Goal: Task Accomplishment & Management: Use online tool/utility

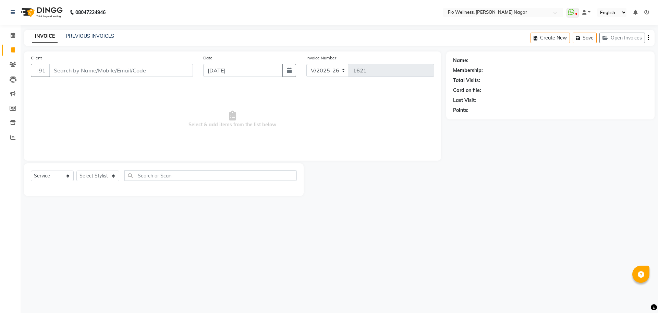
select select "4509"
select select "service"
click at [14, 64] on icon at bounding box center [13, 64] width 7 height 5
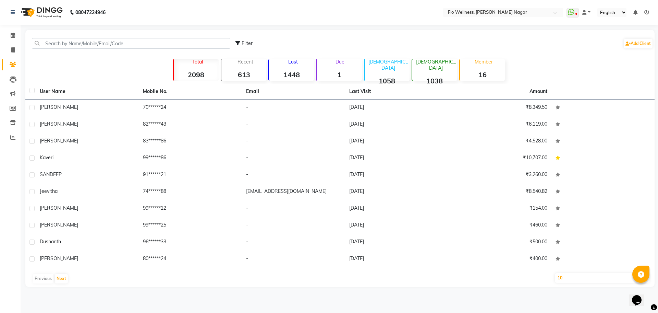
click at [486, 72] on strong "16" at bounding box center [482, 74] width 45 height 9
click at [585, 277] on select "10 50 100" at bounding box center [602, 278] width 95 height 10
select select "50"
click at [555, 273] on select "10 50 100" at bounding box center [602, 278] width 95 height 10
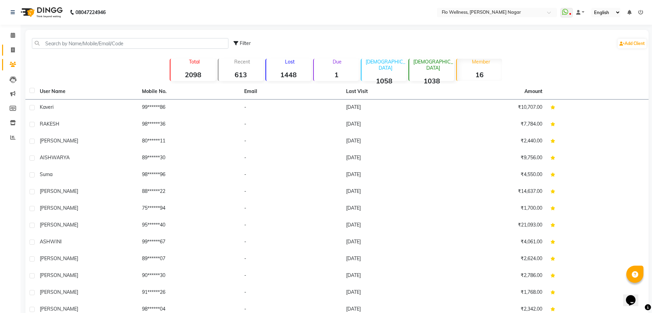
click at [13, 45] on link "Invoice" at bounding box center [10, 50] width 16 height 11
select select "service"
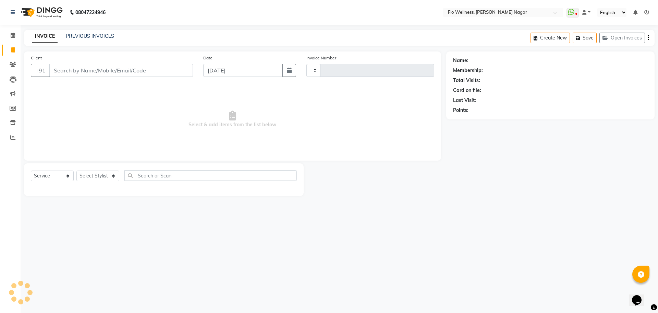
type input "1621"
select select "4509"
click at [89, 70] on input "Client" at bounding box center [121, 70] width 144 height 13
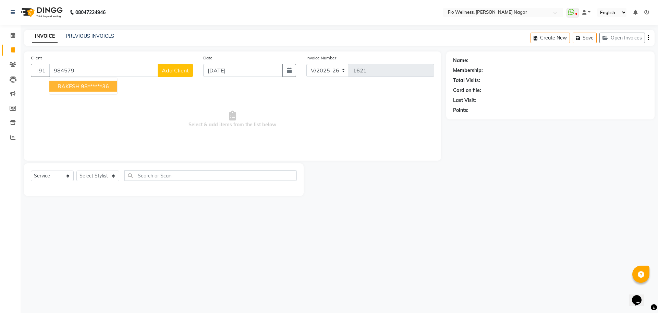
click at [96, 87] on ngb-highlight "98******36" at bounding box center [95, 86] width 28 height 7
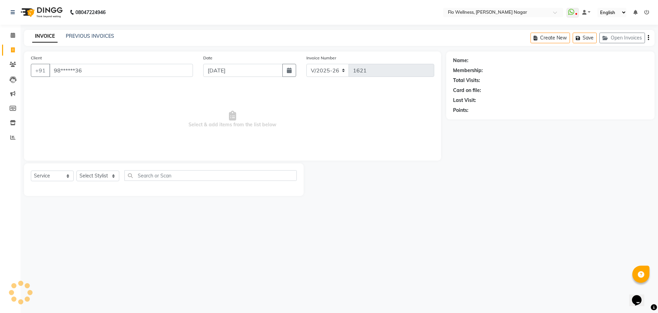
type input "98******36"
select select "1: Object"
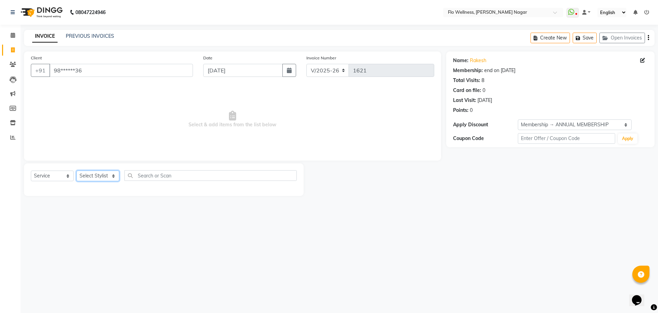
click at [103, 177] on select "Select Stylist [PERSON_NAME] Mani R [PERSON_NAME] Nivedini [PERSON_NAME]" at bounding box center [97, 175] width 43 height 11
select select "89651"
click at [76, 170] on select "Select Stylist [PERSON_NAME] Mani R [PERSON_NAME] Nivedini [PERSON_NAME]" at bounding box center [97, 175] width 43 height 11
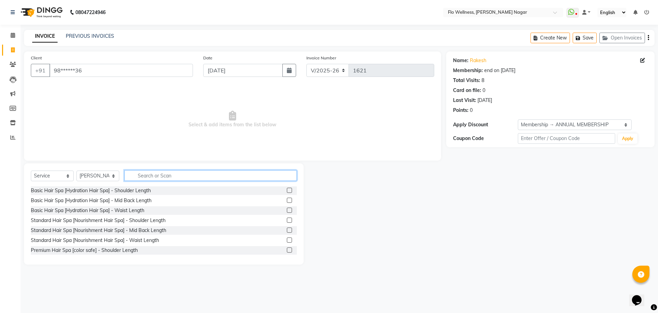
click at [160, 176] on input "text" at bounding box center [210, 175] width 172 height 11
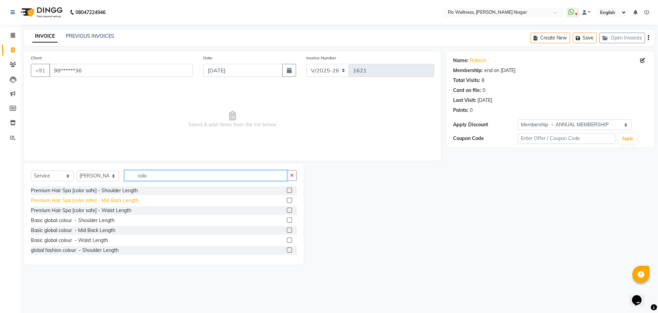
type input "colo"
click at [99, 202] on div "Premium Hair Spa [color safe] - Mid Back Length" at bounding box center [85, 200] width 108 height 7
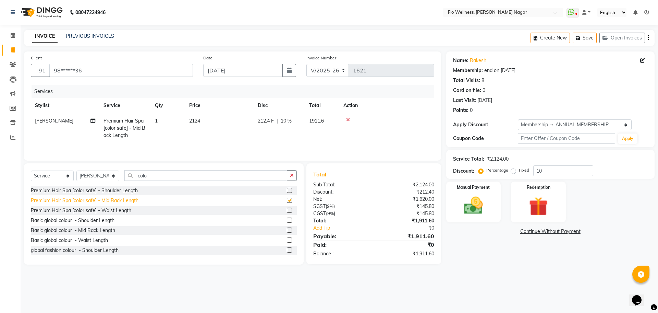
checkbox input "false"
click at [528, 138] on input "text" at bounding box center [566, 138] width 97 height 11
type input "0019"
click at [463, 215] on img at bounding box center [474, 205] width 32 height 23
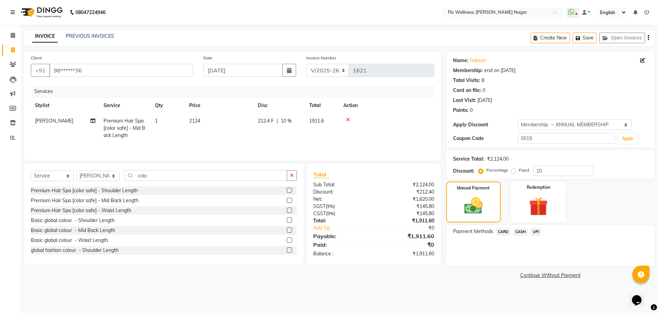
click at [535, 231] on span "UPI" at bounding box center [536, 232] width 11 height 8
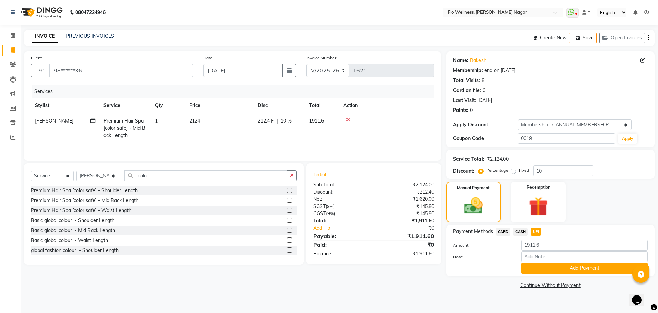
click at [348, 116] on td at bounding box center [386, 128] width 95 height 30
click at [347, 116] on td at bounding box center [386, 128] width 95 height 30
click at [349, 118] on icon at bounding box center [348, 119] width 4 height 5
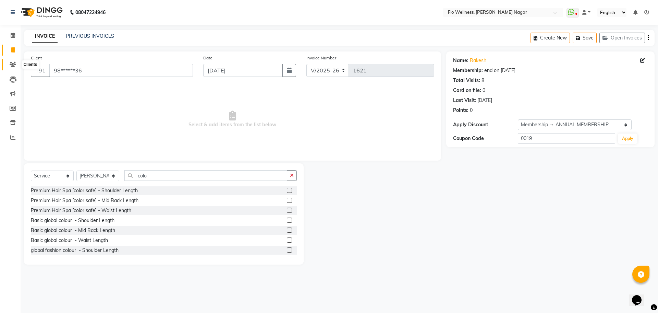
click at [9, 61] on span at bounding box center [13, 65] width 12 height 8
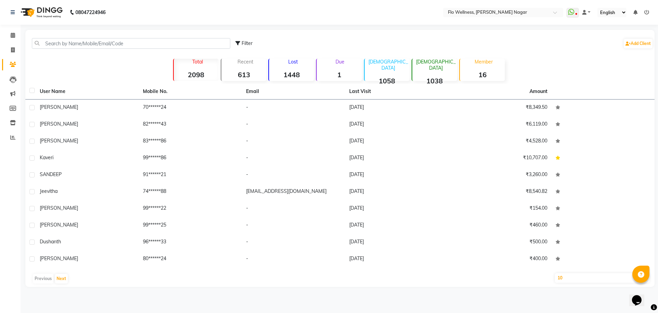
drag, startPoint x: 489, startPoint y: 67, endPoint x: 441, endPoint y: 75, distance: 48.6
click at [441, 76] on strong "1038" at bounding box center [435, 80] width 45 height 9
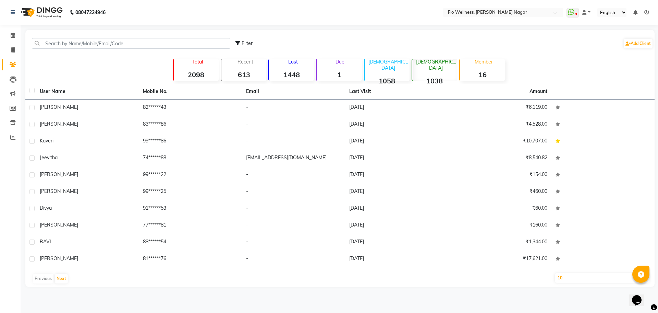
drag, startPoint x: 434, startPoint y: 75, endPoint x: 386, endPoint y: 76, distance: 47.7
click at [386, 76] on strong "1058" at bounding box center [387, 80] width 45 height 9
click at [340, 74] on strong "1" at bounding box center [339, 74] width 45 height 9
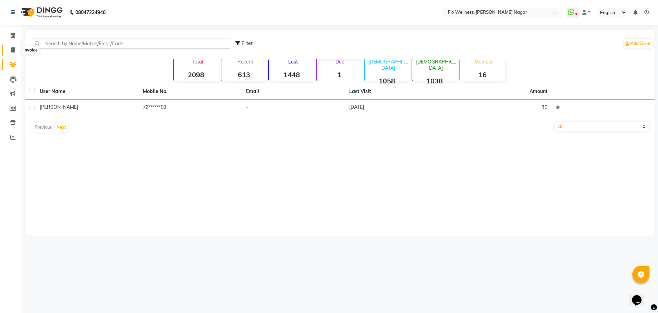
click at [12, 50] on icon at bounding box center [13, 49] width 4 height 5
select select "service"
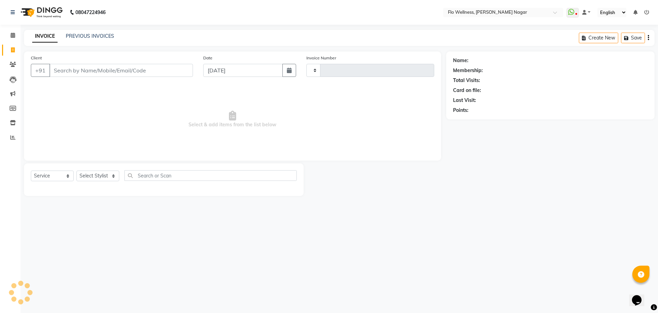
type input "1621"
select select "4509"
click at [11, 38] on span at bounding box center [13, 36] width 12 height 8
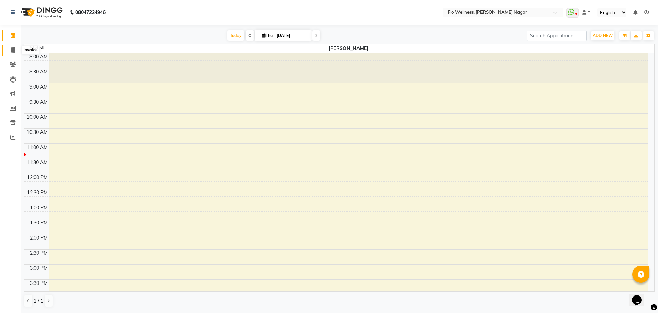
click at [11, 47] on icon at bounding box center [13, 49] width 4 height 5
select select "4509"
select select "service"
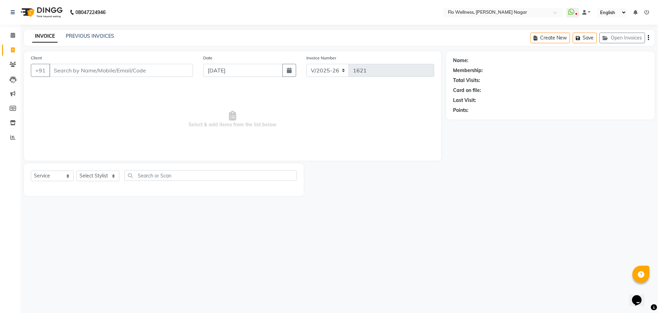
click at [227, 140] on span "Select & add items from the list below" at bounding box center [233, 119] width 404 height 69
click at [14, 119] on span at bounding box center [13, 123] width 12 height 8
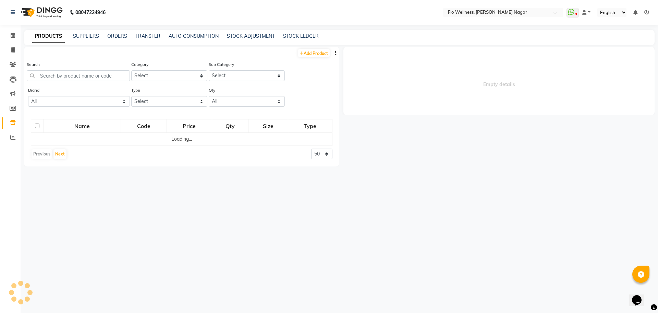
select select
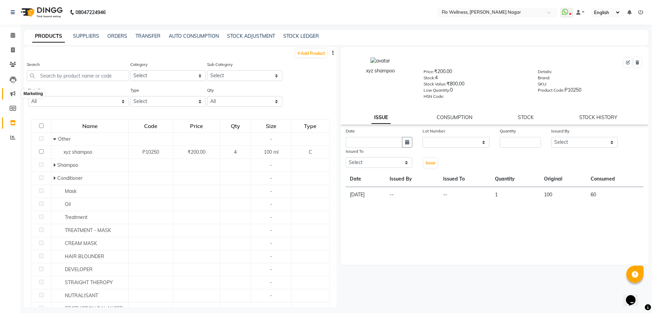
click at [15, 93] on span at bounding box center [13, 94] width 12 height 8
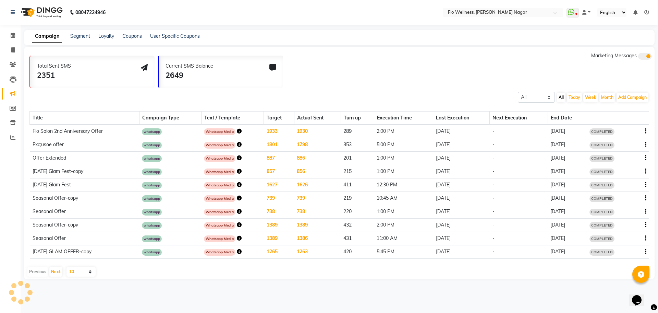
drag, startPoint x: 237, startPoint y: 117, endPoint x: 234, endPoint y: 124, distance: 7.7
click at [237, 118] on th "Text / Template" at bounding box center [232, 117] width 62 height 13
click at [231, 129] on span "Whatsapp Media" at bounding box center [220, 131] width 32 height 7
click at [223, 131] on span "Whatsapp Media" at bounding box center [220, 131] width 32 height 7
click at [233, 130] on div "Whatsapp Media" at bounding box center [232, 132] width 57 height 8
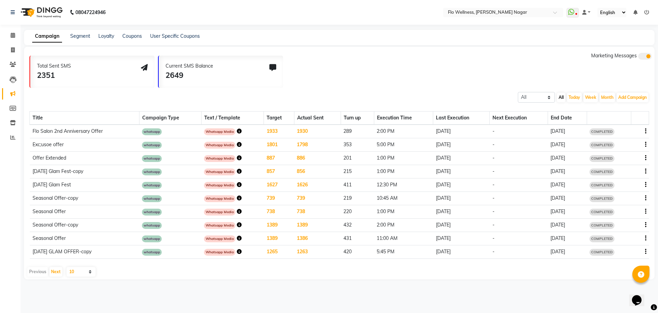
click at [233, 130] on div "Whatsapp Media" at bounding box center [232, 132] width 57 height 8
click at [238, 126] on td "Whatsapp Media" at bounding box center [232, 131] width 62 height 14
click at [208, 142] on span "Whatsapp Media" at bounding box center [220, 145] width 32 height 7
click at [209, 141] on div "Whatsapp Media" at bounding box center [232, 145] width 57 height 8
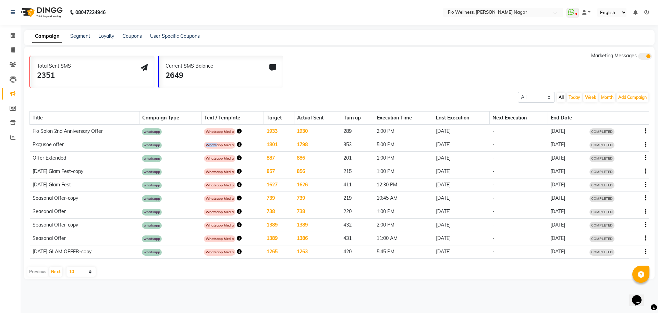
drag, startPoint x: 210, startPoint y: 141, endPoint x: 215, endPoint y: 146, distance: 7.3
click at [215, 146] on div "Whatsapp Media" at bounding box center [232, 145] width 57 height 8
click at [215, 147] on span "Whatsapp Media" at bounding box center [220, 145] width 32 height 7
click at [153, 141] on td "whatsapp" at bounding box center [170, 144] width 62 height 13
click at [170, 130] on td "whatsapp" at bounding box center [170, 131] width 62 height 14
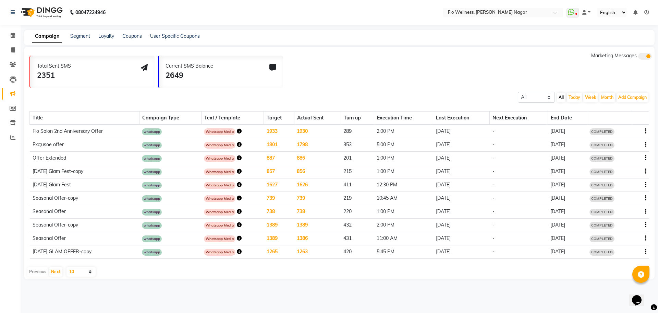
click at [270, 135] on td "1933" at bounding box center [279, 131] width 30 height 14
drag, startPoint x: 348, startPoint y: 142, endPoint x: 386, endPoint y: 139, distance: 38.6
click at [353, 142] on td "353" at bounding box center [357, 144] width 33 height 13
click at [436, 138] on td "[DATE]" at bounding box center [461, 131] width 57 height 14
click at [226, 145] on span "Whatsapp Media" at bounding box center [220, 145] width 32 height 7
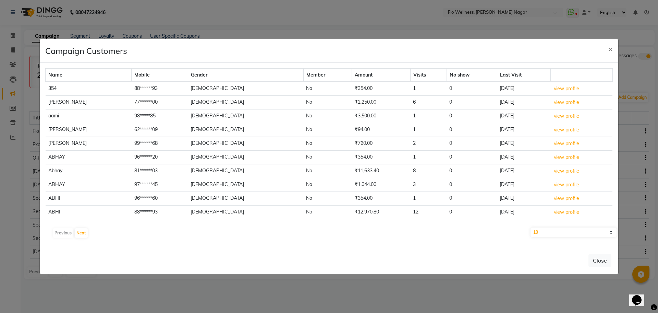
click at [226, 145] on tbody "354 88******93 [DEMOGRAPHIC_DATA] No ₹354.00 1 0 [DATE] view profile [PERSON_NA…" at bounding box center [329, 151] width 567 height 138
click at [601, 260] on button "Close" at bounding box center [600, 260] width 23 height 13
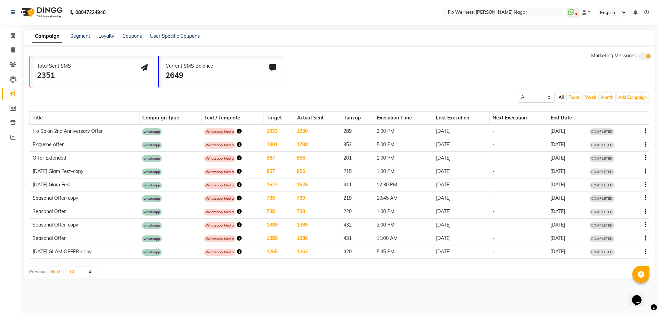
click at [233, 149] on td "Whatsapp Media" at bounding box center [232, 144] width 62 height 13
click at [235, 144] on div "Whatsapp Media" at bounding box center [232, 145] width 57 height 8
click at [237, 142] on icon "button" at bounding box center [239, 144] width 5 height 5
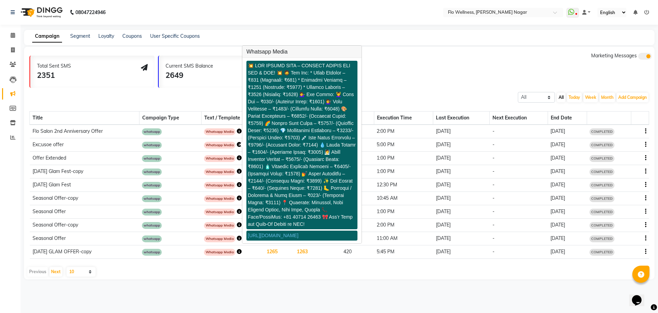
click at [244, 128] on div "[URL][DOMAIN_NAME]" at bounding box center [301, 150] width 119 height 185
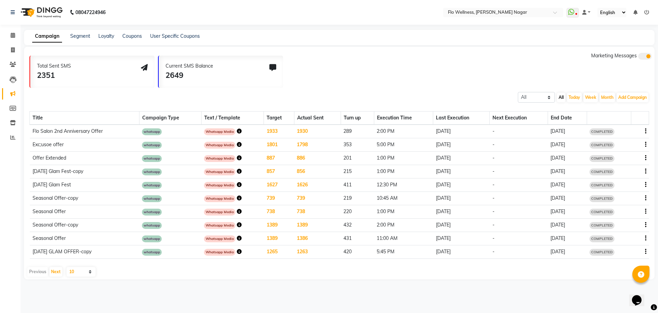
click at [238, 142] on icon "button" at bounding box center [239, 144] width 5 height 5
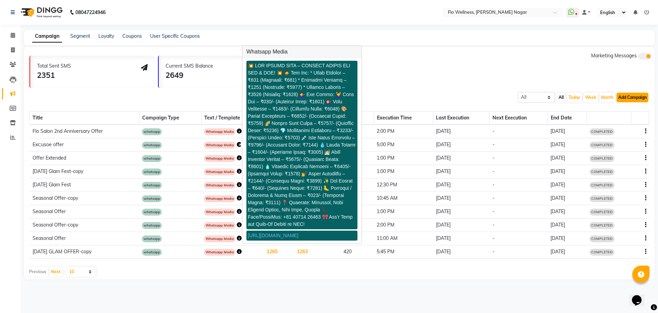
click at [626, 98] on button "Add Campaign" at bounding box center [633, 98] width 32 height 10
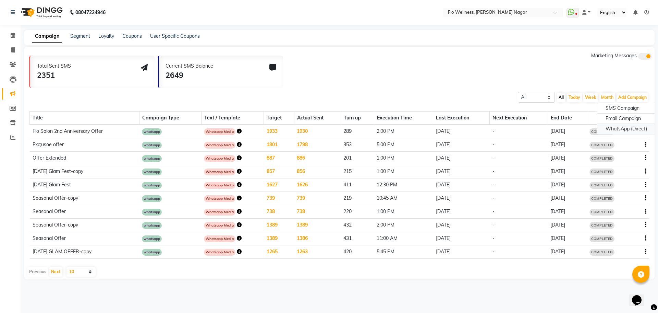
click at [614, 131] on div "WhatsApp (Direct)" at bounding box center [627, 129] width 58 height 10
select select "2"
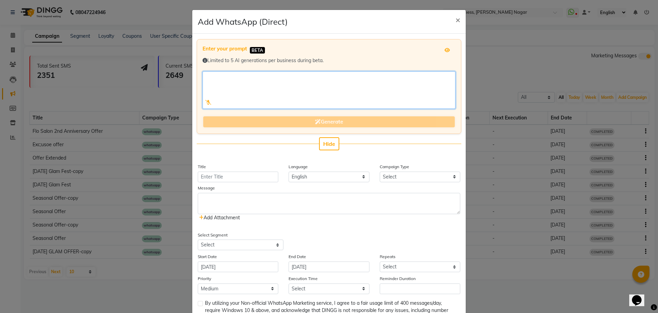
click at [317, 79] on textarea at bounding box center [329, 89] width 253 height 37
click at [252, 82] on textarea at bounding box center [329, 89] width 253 height 37
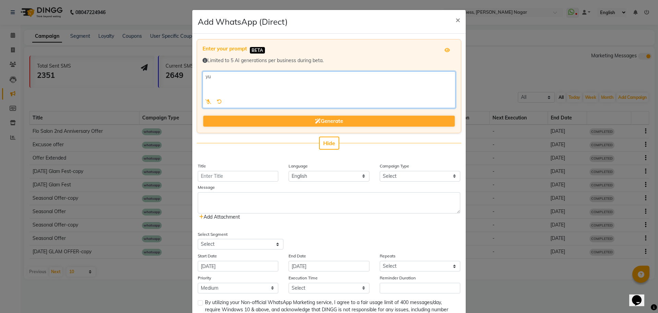
type textarea "y"
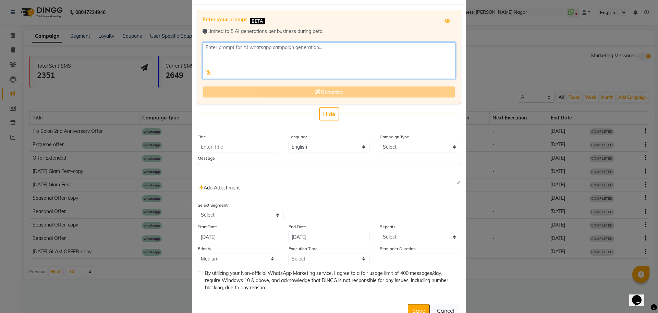
scroll to position [50, 0]
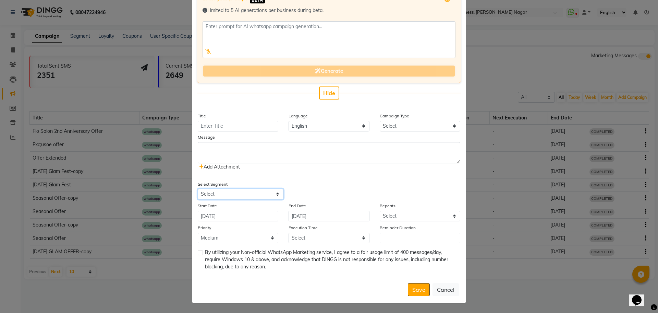
click at [224, 195] on select "Select All Customers All [DEMOGRAPHIC_DATA] Customer All [DEMOGRAPHIC_DATA] Cus…" at bounding box center [241, 194] width 86 height 11
click at [398, 173] on div "Enter your prompt BETA Limited to 5 AI generations per business during beta. Ge…" at bounding box center [329, 130] width 274 height 292
click at [334, 218] on input "[DATE]" at bounding box center [329, 216] width 81 height 11
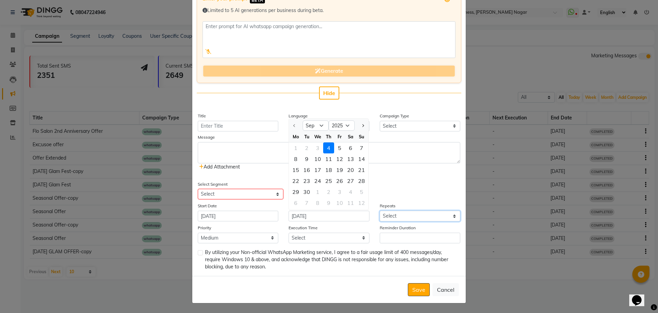
click at [422, 212] on select "Select Once Daily Alternate Day Weekly Monthly Yearly" at bounding box center [420, 216] width 81 height 11
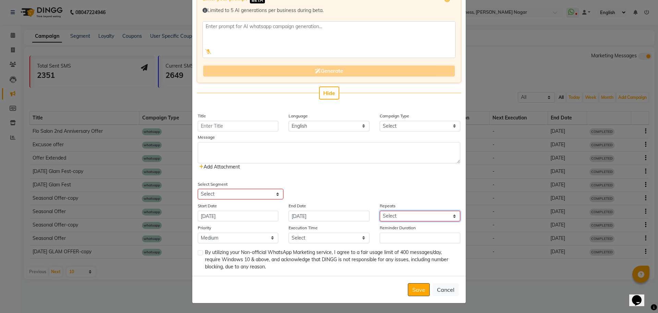
click at [423, 216] on select "Select Once Daily Alternate Day Weekly Monthly Yearly" at bounding box center [420, 216] width 81 height 11
click at [346, 186] on div "Select Segment Select All Customers All [DEMOGRAPHIC_DATA] Customer All [DEMOGR…" at bounding box center [329, 189] width 273 height 19
click at [255, 239] on select "Low Medium High" at bounding box center [238, 237] width 81 height 11
click at [334, 234] on select "Select 09:00 AM 09:15 AM 09:30 AM 09:45 AM 10:00 AM 10:15 AM 10:30 AM 10:45 AM …" at bounding box center [329, 237] width 81 height 11
click at [392, 171] on div "Enter your prompt BETA Limited to 5 AI generations per business during beta. Ge…" at bounding box center [329, 130] width 274 height 292
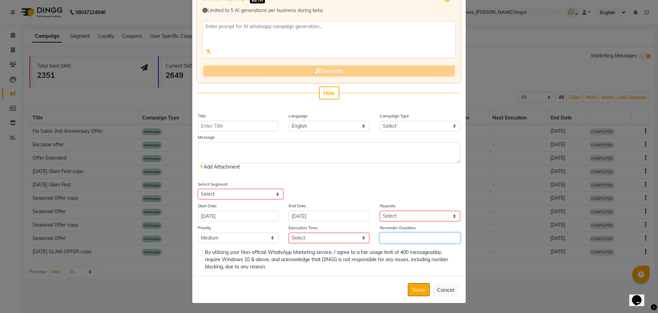
click at [422, 235] on input "Reminder Duration" at bounding box center [420, 237] width 81 height 11
type input "5"
type input "1"
click at [614, 280] on ngb-modal-window "Add WhatsApp (Direct) × Enter your prompt BETA Limited to 5 AI generations per …" at bounding box center [329, 156] width 658 height 313
click at [563, 248] on ngb-modal-window "Add WhatsApp (Direct) × Enter your prompt BETA Limited to 5 AI generations per …" at bounding box center [329, 156] width 658 height 313
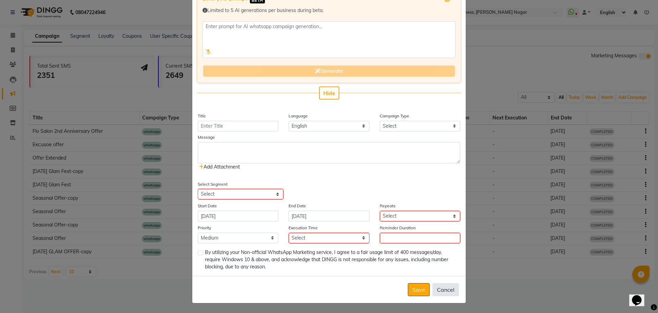
click at [446, 290] on button "Cancel" at bounding box center [446, 289] width 26 height 13
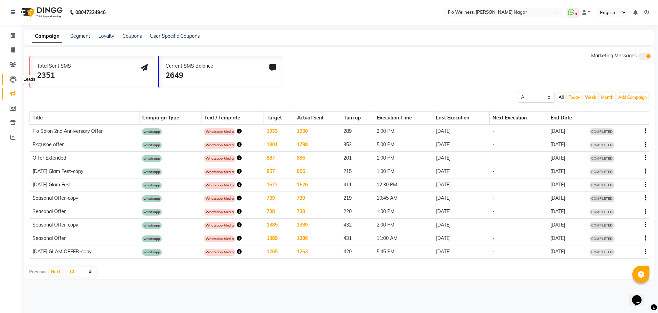
click at [15, 76] on icon at bounding box center [13, 79] width 7 height 7
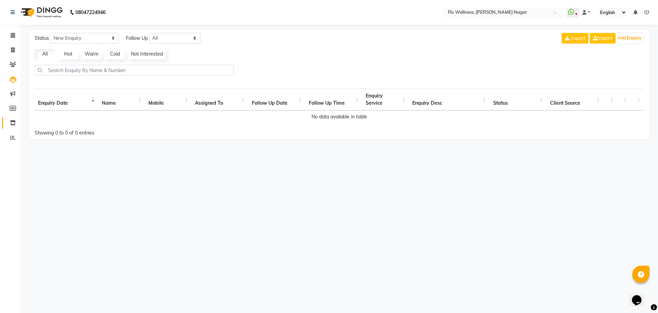
click at [11, 118] on link "Inventory" at bounding box center [10, 122] width 16 height 11
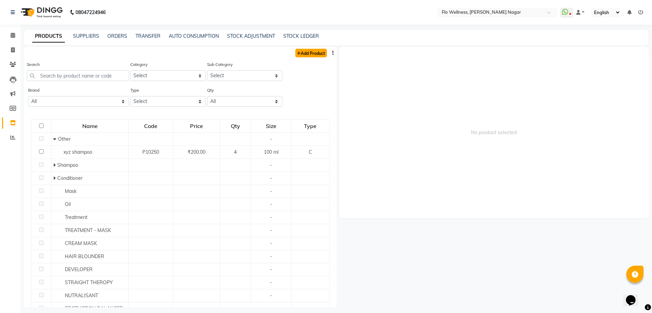
click at [304, 55] on link "Add Product" at bounding box center [311, 53] width 32 height 9
select select "true"
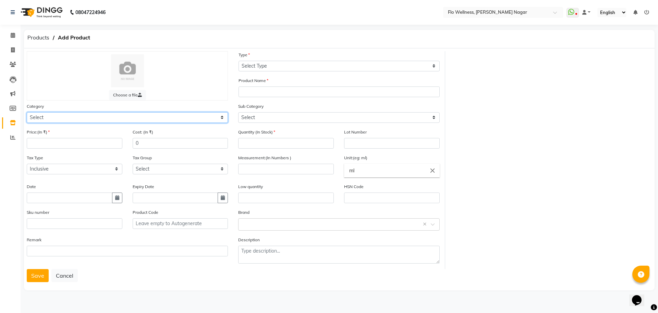
click at [62, 114] on select "Select Hair Makeup Skin Personal Care Appliances [PERSON_NAME] Waxing Disposabl…" at bounding box center [127, 117] width 201 height 11
click at [111, 51] on div "Choose a file" at bounding box center [127, 75] width 201 height 49
click at [65, 144] on input "number" at bounding box center [75, 143] width 96 height 11
click at [191, 151] on div "Cost: (In ₹) 0" at bounding box center [181, 141] width 106 height 26
click at [48, 168] on select "Select Inclusive Exclusive" at bounding box center [75, 169] width 96 height 11
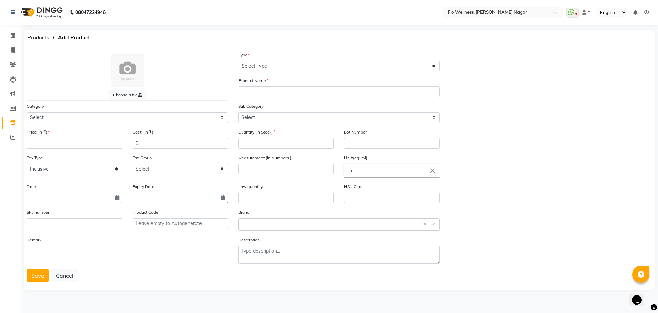
click at [176, 176] on div "Tax Group Select GST" at bounding box center [181, 167] width 106 height 26
click at [147, 197] on input "text" at bounding box center [176, 197] width 86 height 11
select select "9"
select select "2025"
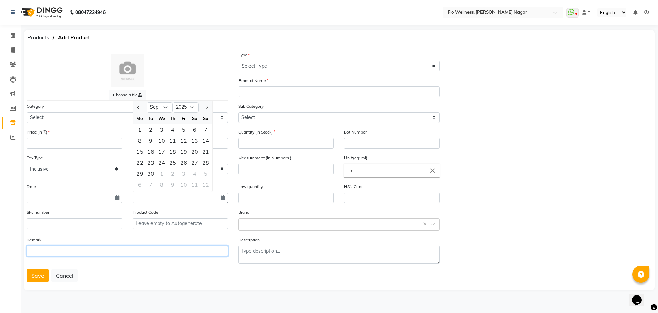
click at [177, 246] on input "text" at bounding box center [127, 251] width 201 height 11
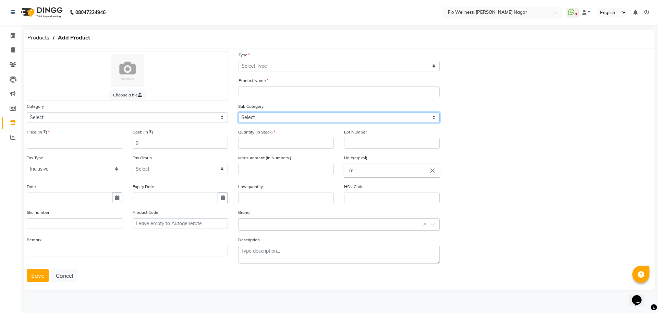
click at [279, 118] on select "Select" at bounding box center [338, 117] width 201 height 11
click at [278, 85] on div "Product Name" at bounding box center [339, 87] width 201 height 20
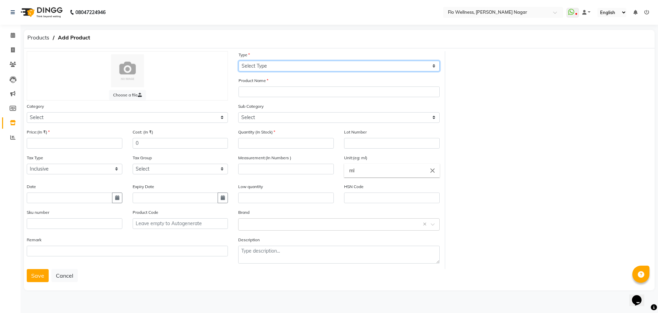
click at [276, 66] on select "Select Type Both Retail Consumable" at bounding box center [339, 66] width 201 height 11
click at [163, 55] on div at bounding box center [127, 70] width 187 height 33
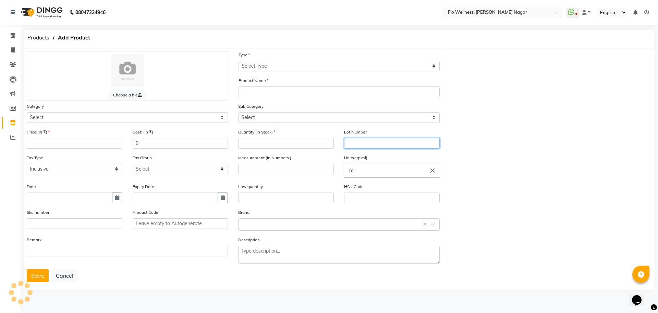
click at [354, 140] on input "text" at bounding box center [392, 143] width 96 height 11
click at [298, 140] on input "number" at bounding box center [286, 143] width 96 height 11
click at [380, 200] on input "text" at bounding box center [392, 197] width 96 height 11
click at [299, 200] on input "text" at bounding box center [286, 197] width 96 height 11
drag, startPoint x: 289, startPoint y: 202, endPoint x: 282, endPoint y: 216, distance: 14.9
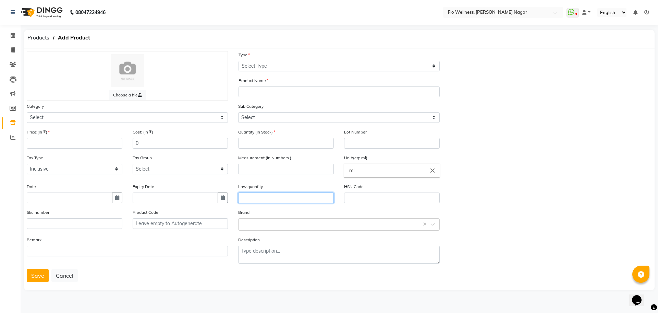
click at [289, 204] on div "Low quantity" at bounding box center [286, 196] width 106 height 26
click at [282, 216] on div "Brand Select brand or add custom brand ×" at bounding box center [338, 219] width 201 height 22
click at [277, 224] on input "text" at bounding box center [332, 223] width 180 height 7
click at [303, 290] on main "Products Add Product Choose a file Type Select Type Both Retail Consumable Prod…" at bounding box center [340, 166] width 638 height 272
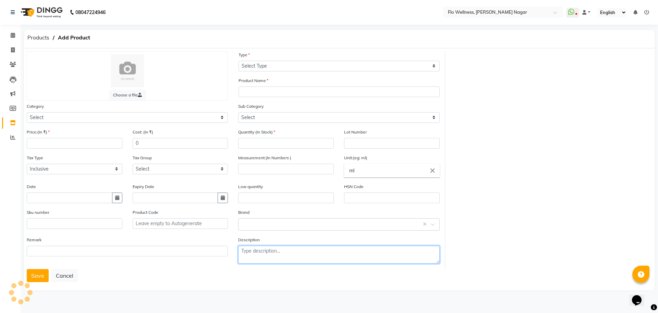
click at [291, 251] on textarea at bounding box center [338, 255] width 201 height 18
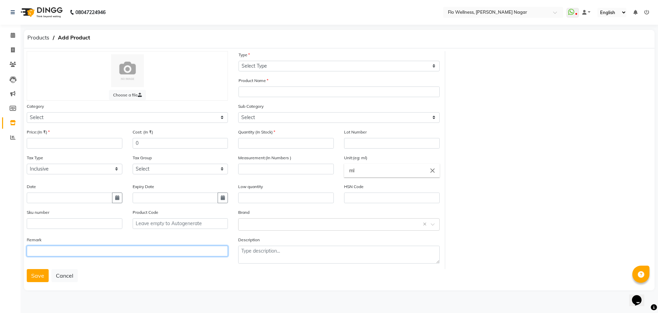
click at [119, 250] on input "text" at bounding box center [127, 251] width 201 height 11
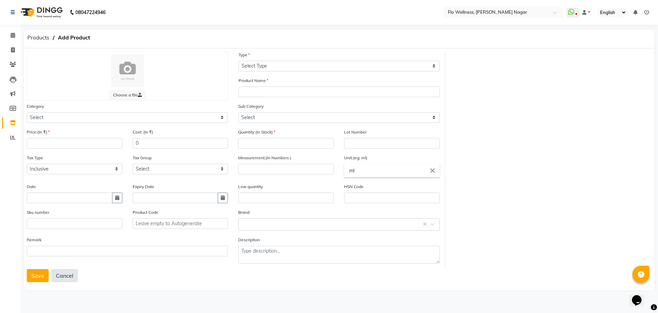
drag, startPoint x: 163, startPoint y: 333, endPoint x: 73, endPoint y: 276, distance: 106.0
click at [73, 276] on button "Cancel" at bounding box center [64, 275] width 26 height 13
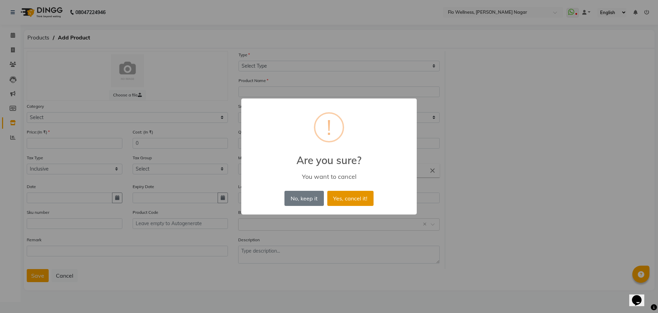
click at [364, 198] on button "Yes, cancel it!" at bounding box center [350, 198] width 46 height 15
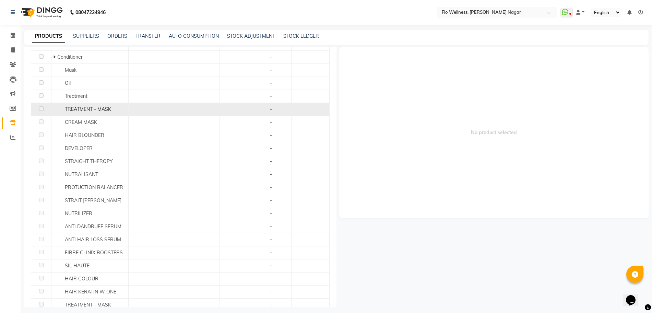
scroll to position [250, 0]
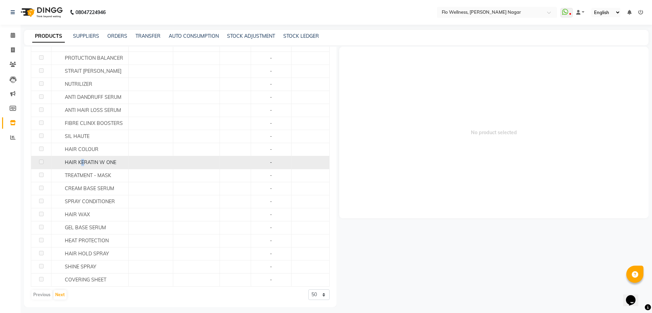
click at [82, 162] on span "HAIR KERATIN W ONE" at bounding box center [90, 162] width 51 height 6
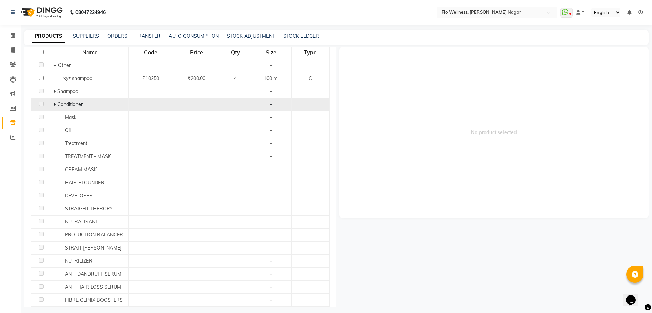
scroll to position [0, 0]
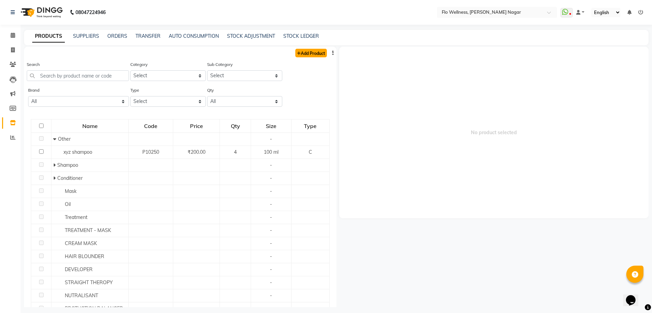
click at [295, 55] on link "Add Product" at bounding box center [311, 53] width 32 height 9
select select "true"
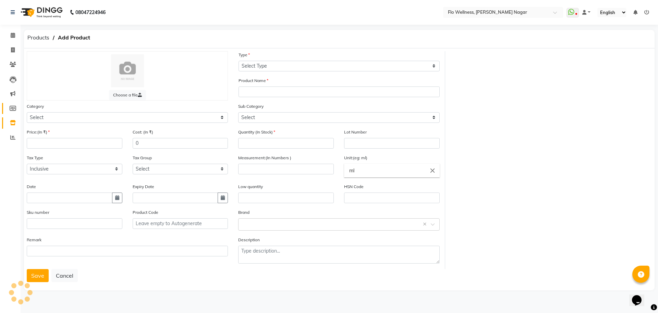
click at [12, 103] on link "Members" at bounding box center [10, 108] width 16 height 11
select select
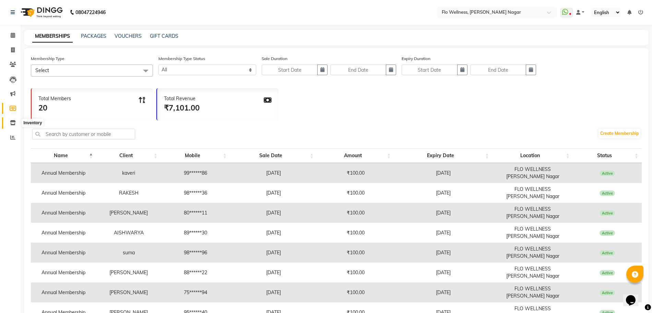
click at [13, 119] on span at bounding box center [13, 123] width 12 height 8
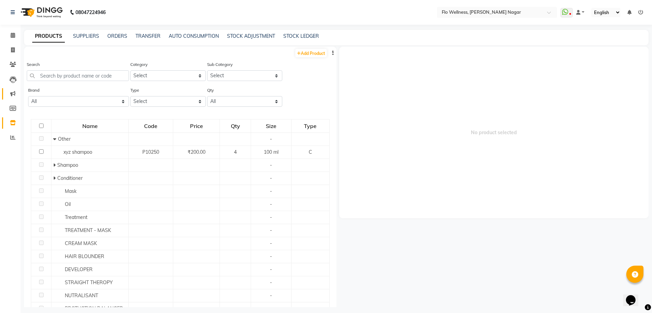
drag, startPoint x: 8, startPoint y: 86, endPoint x: 8, endPoint y: 92, distance: 5.8
click at [8, 86] on li "Marketing" at bounding box center [10, 93] width 21 height 15
click at [13, 91] on icon at bounding box center [12, 93] width 5 height 5
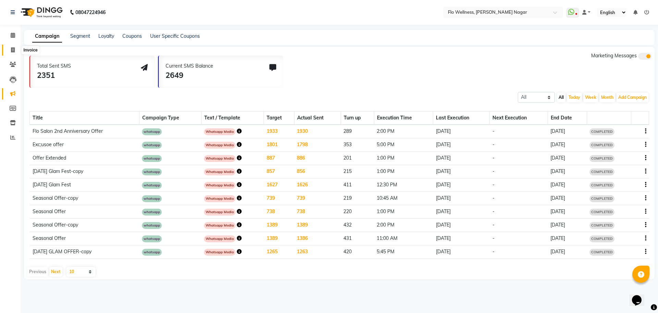
click at [13, 48] on icon at bounding box center [13, 49] width 4 height 5
select select "service"
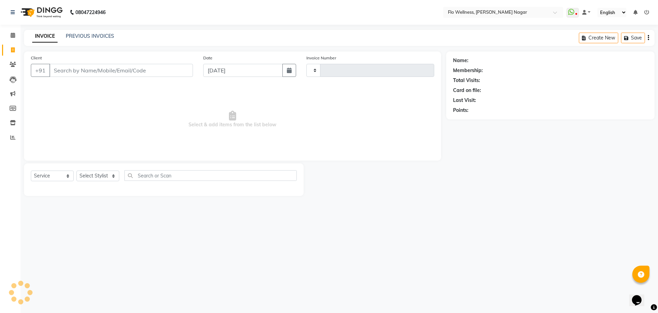
type input "1621"
select select "4509"
click at [13, 33] on icon at bounding box center [13, 35] width 4 height 5
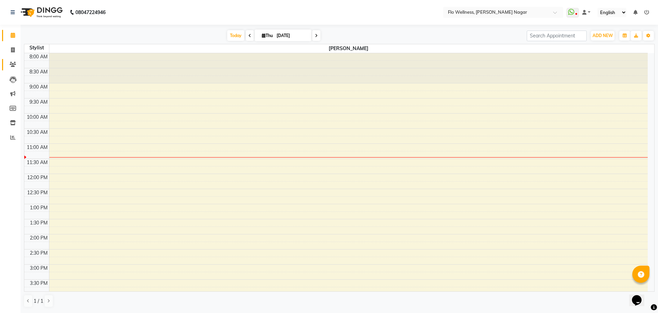
click at [14, 60] on link "Clients" at bounding box center [10, 64] width 16 height 11
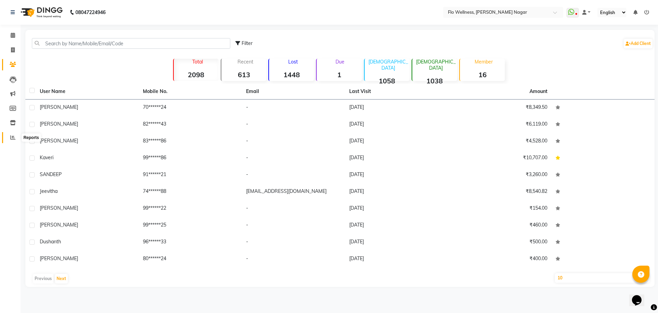
click at [14, 136] on icon at bounding box center [12, 137] width 5 height 5
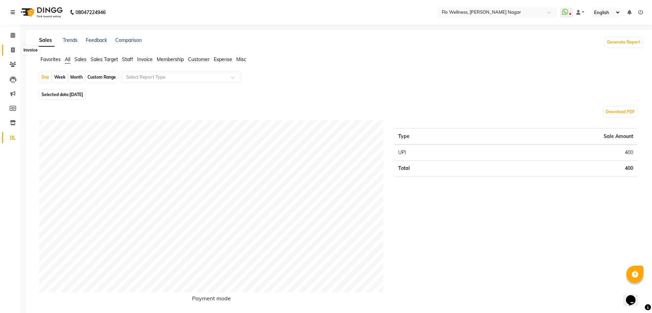
click at [14, 47] on icon at bounding box center [13, 49] width 4 height 5
select select "service"
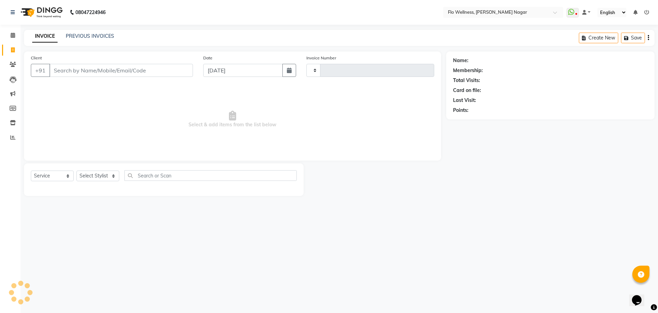
type input "1621"
select select "4509"
click at [15, 92] on span at bounding box center [13, 94] width 12 height 8
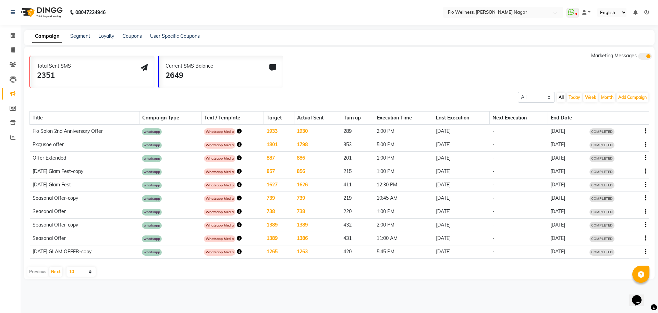
click at [237, 143] on icon "button" at bounding box center [239, 144] width 5 height 5
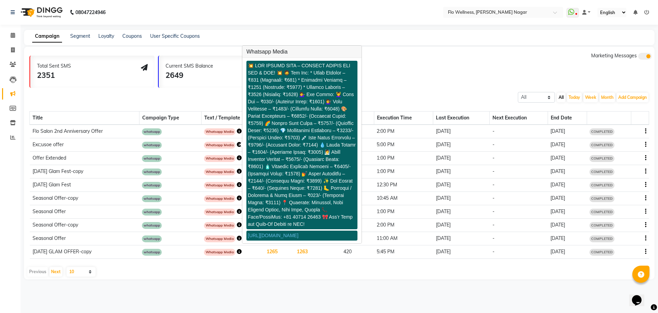
click at [515, 277] on div "Total Sent SMS 2351 Current SMS Balance 2649 Marketing Messages All Scheduled C…" at bounding box center [339, 163] width 631 height 232
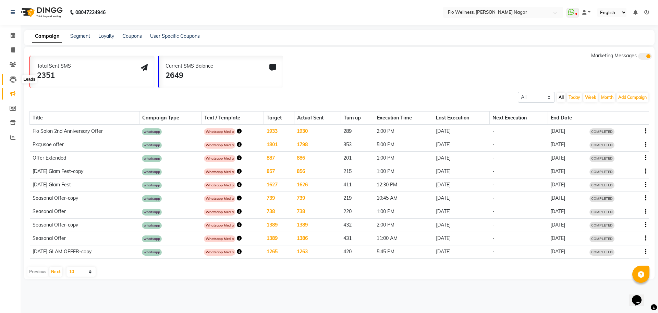
click at [14, 79] on icon at bounding box center [13, 79] width 7 height 7
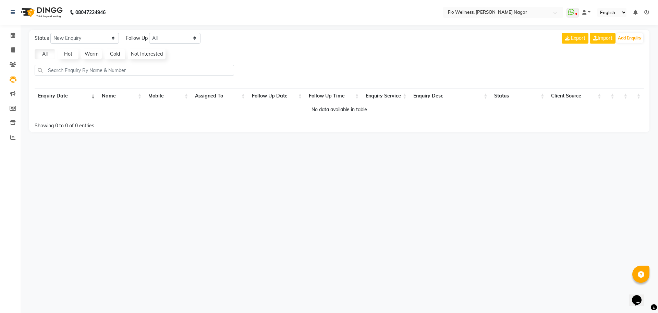
click at [115, 96] on th "Name" at bounding box center [121, 95] width 47 height 15
click at [149, 96] on th "Mobile" at bounding box center [168, 95] width 47 height 15
click at [195, 95] on th "Assigned To" at bounding box center [220, 95] width 57 height 15
click at [104, 96] on th "Name" at bounding box center [121, 95] width 47 height 15
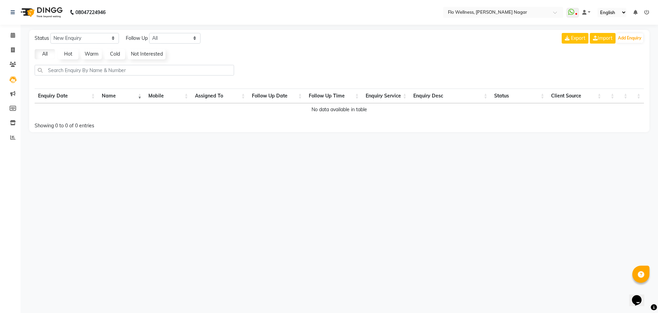
click at [104, 96] on th "Name" at bounding box center [121, 95] width 47 height 15
click at [97, 93] on th "Enquiry Date" at bounding box center [67, 95] width 64 height 15
click at [52, 92] on th "Enquiry Date" at bounding box center [67, 95] width 64 height 15
click at [639, 38] on button "Add Enquiry" at bounding box center [630, 38] width 27 height 10
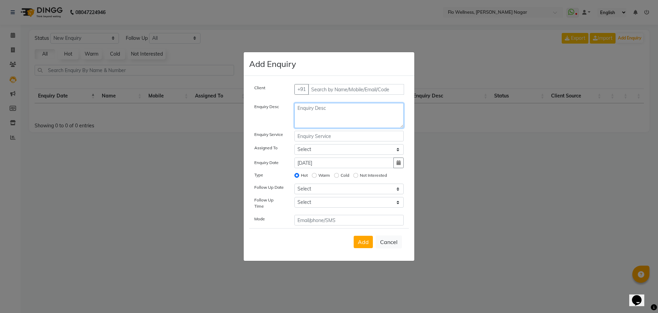
click at [328, 123] on textarea at bounding box center [350, 115] width 110 height 25
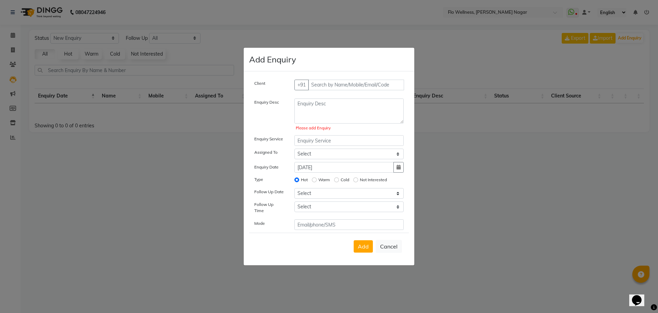
click at [542, 216] on ngb-modal-window "Add Enquiry Client +91 Enquiry Desc Please add Enquiry Enquiry Service Assigned…" at bounding box center [329, 156] width 658 height 313
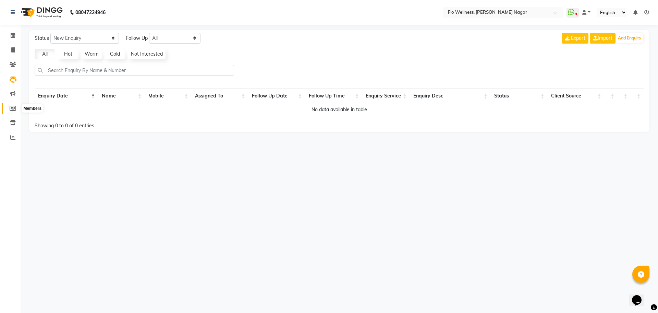
click at [13, 106] on icon at bounding box center [13, 108] width 7 height 5
select select
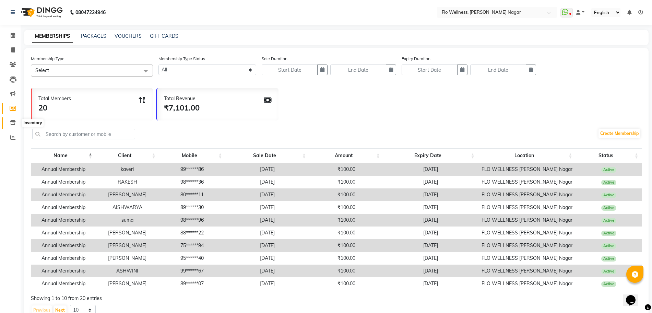
click at [14, 119] on span at bounding box center [13, 123] width 12 height 8
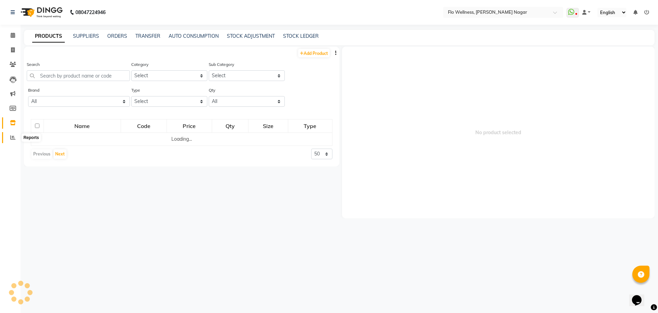
click at [14, 135] on icon at bounding box center [12, 137] width 5 height 5
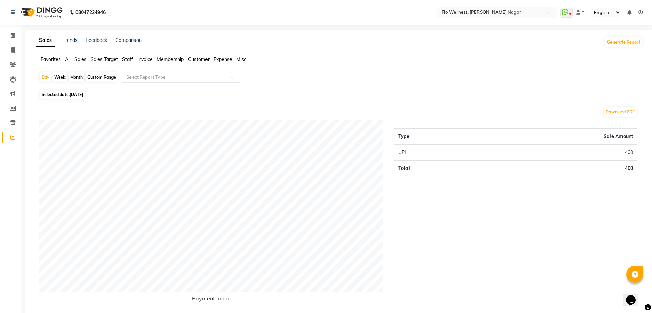
click at [73, 95] on span "[DATE]" at bounding box center [76, 94] width 13 height 5
select select "9"
select select "2025"
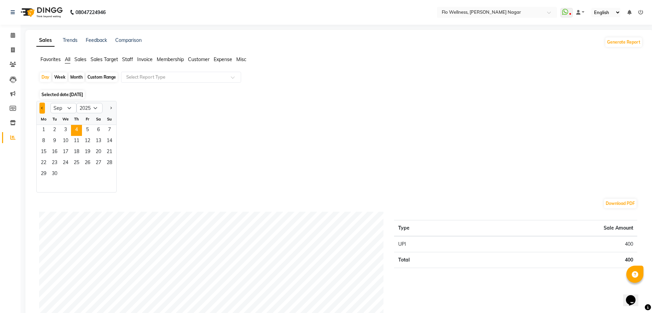
click at [40, 106] on button "Previous month" at bounding box center [41, 108] width 5 height 11
select select "7"
click at [57, 133] on span "1" at bounding box center [54, 130] width 11 height 11
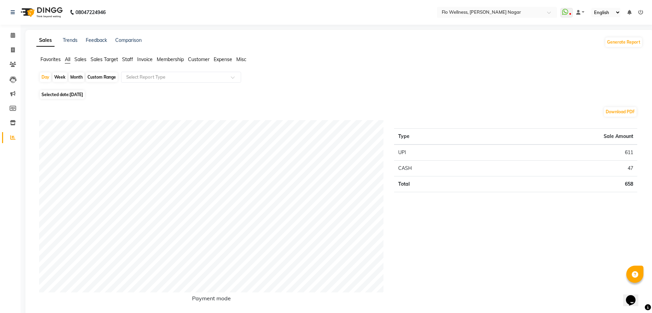
click at [77, 76] on div "Month" at bounding box center [77, 77] width 16 height 10
select select "7"
select select "2025"
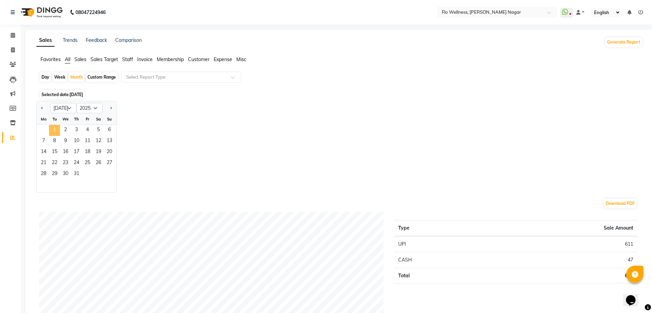
click at [57, 129] on span "1" at bounding box center [54, 130] width 11 height 11
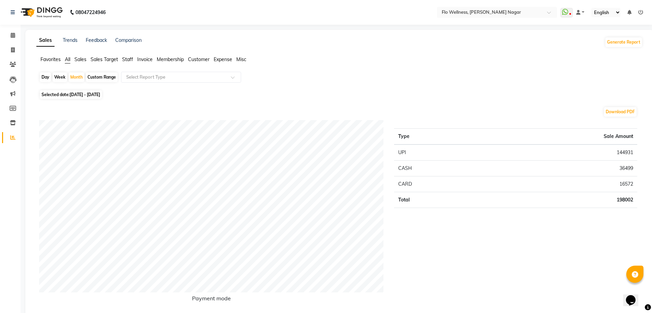
click at [84, 93] on span "[DATE] - [DATE]" at bounding box center [85, 94] width 31 height 5
select select "7"
select select "2025"
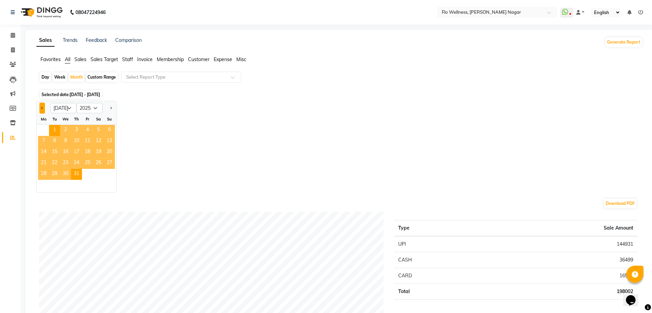
click at [43, 109] on span "Previous month" at bounding box center [42, 107] width 2 height 2
select select "6"
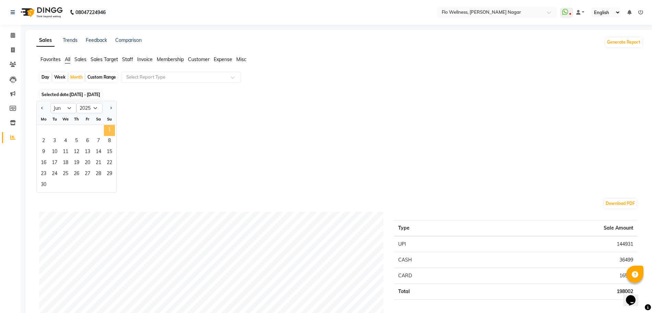
click at [112, 130] on span "1" at bounding box center [109, 130] width 11 height 11
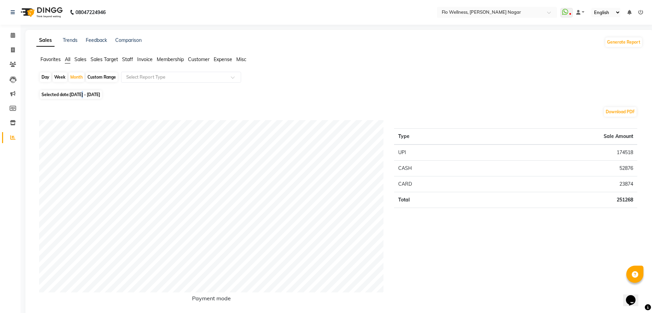
click at [84, 93] on span "[DATE] - [DATE]" at bounding box center [85, 94] width 31 height 5
select select "6"
select select "2025"
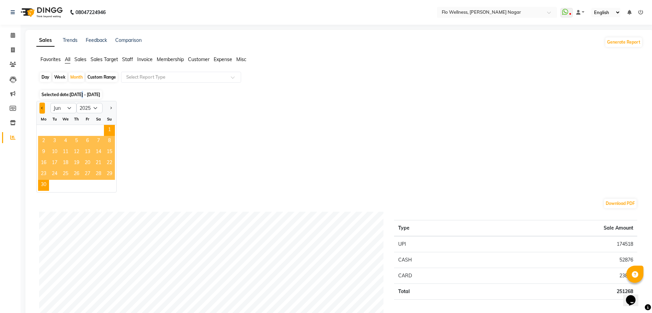
click at [45, 106] on button "Previous month" at bounding box center [41, 108] width 5 height 11
select select "5"
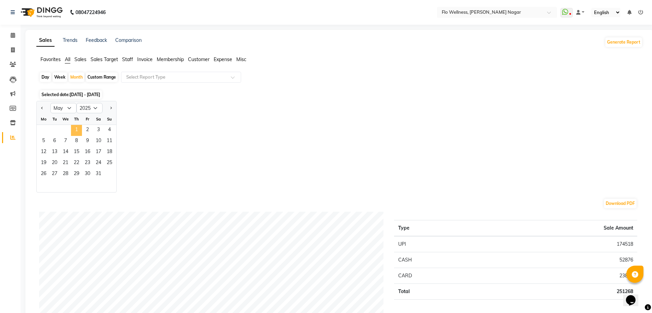
click at [78, 128] on span "1" at bounding box center [76, 130] width 11 height 11
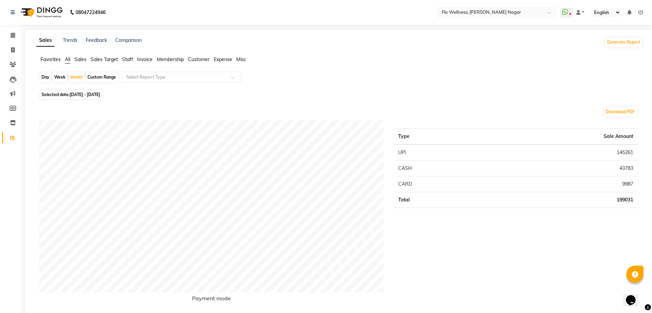
click at [13, 133] on link "Reports" at bounding box center [10, 137] width 16 height 11
click at [11, 107] on icon at bounding box center [13, 108] width 7 height 5
select select
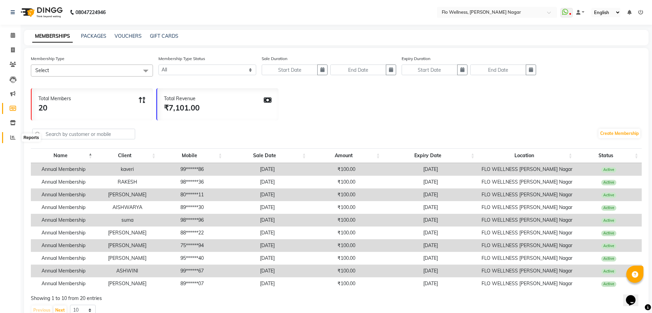
click at [13, 134] on span at bounding box center [13, 138] width 12 height 8
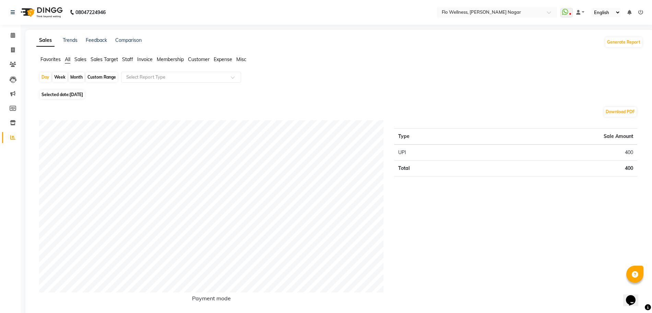
click at [76, 76] on div "Month" at bounding box center [77, 77] width 16 height 10
select select "9"
select select "2025"
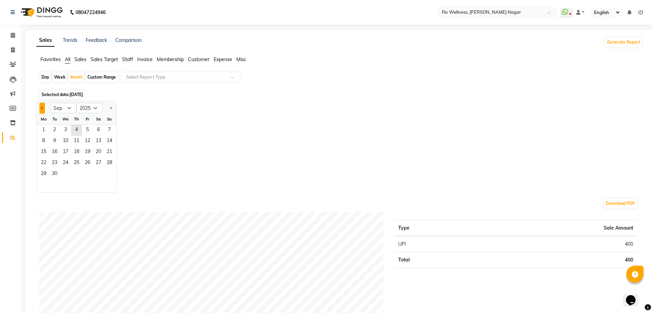
click at [41, 107] on span "Previous month" at bounding box center [42, 107] width 2 height 2
click at [41, 106] on button "Previous month" at bounding box center [41, 108] width 5 height 11
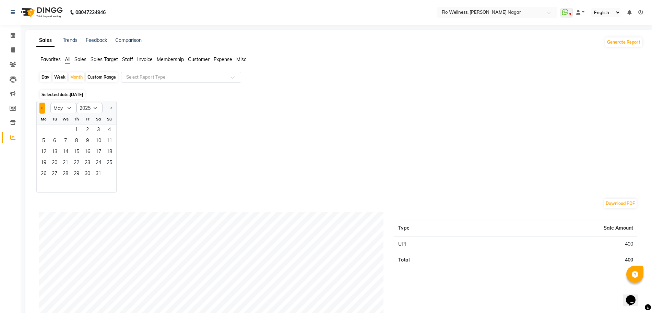
select select "4"
click at [52, 131] on span "1" at bounding box center [54, 130] width 11 height 11
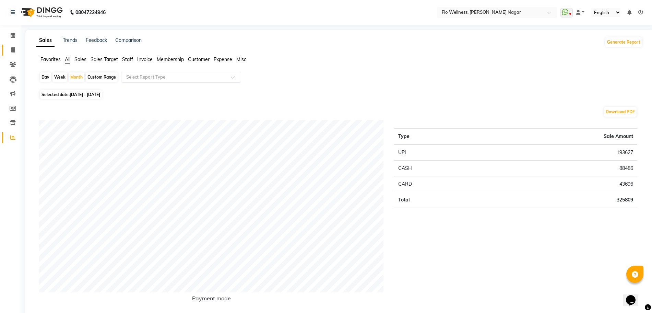
click at [15, 45] on link "Invoice" at bounding box center [10, 50] width 16 height 11
select select "service"
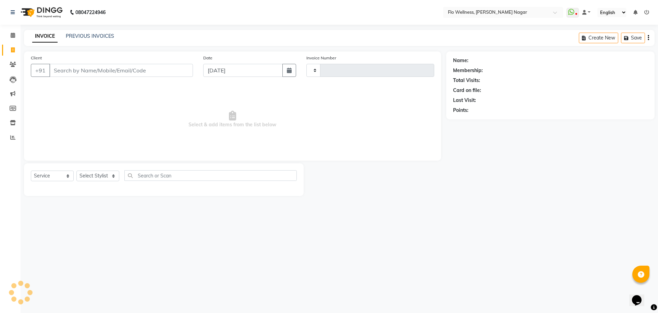
type input "1621"
select select "4509"
